Goal: Find specific page/section: Find specific page/section

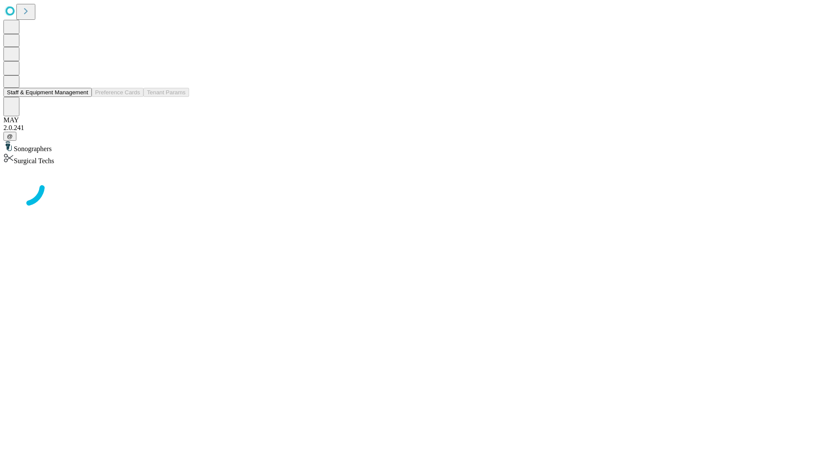
click at [82, 97] on button "Staff & Equipment Management" at bounding box center [47, 92] width 88 height 9
